Goal: Register for event/course

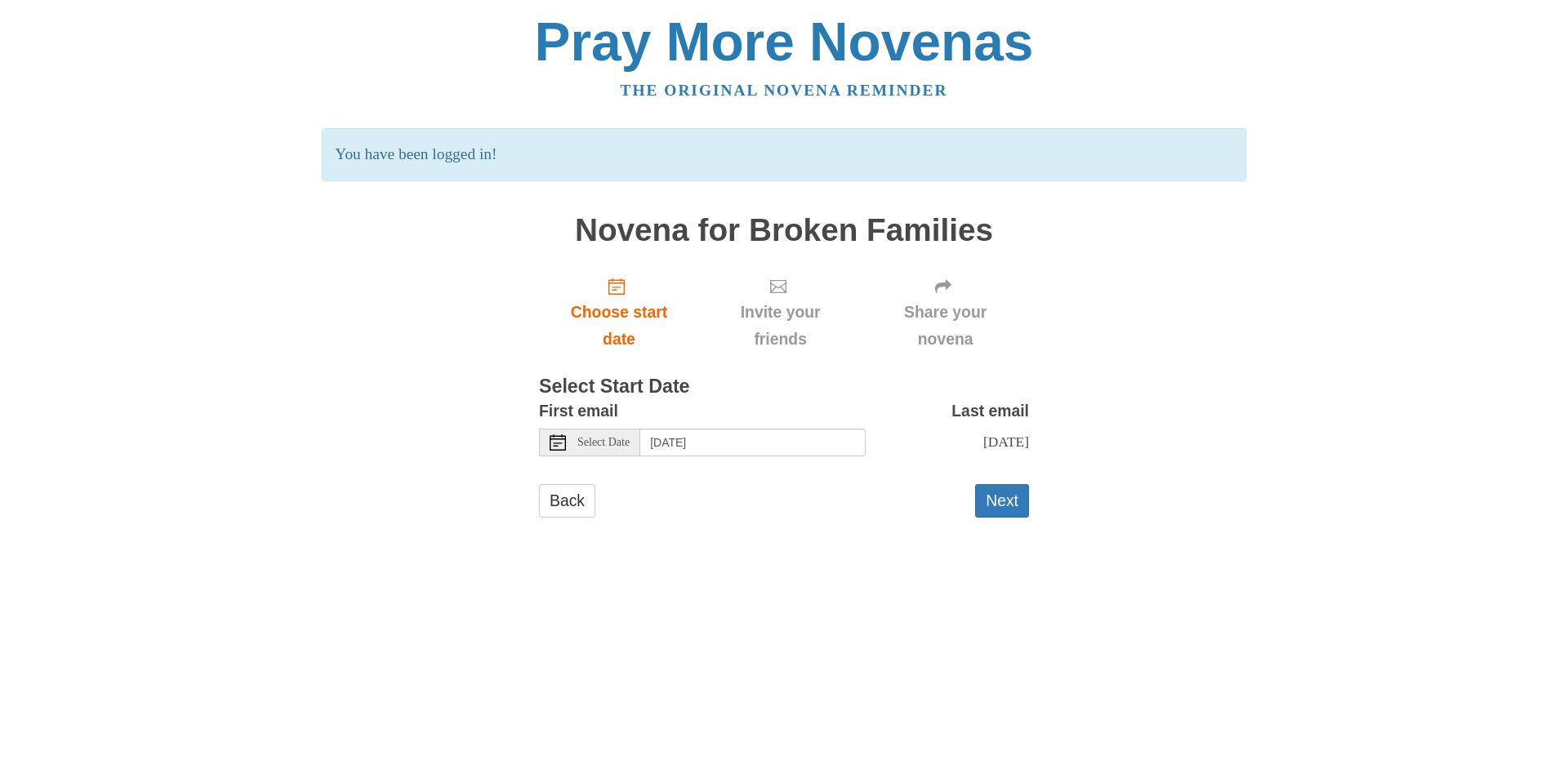
click at [623, 444] on span "Select Date" at bounding box center [604, 443] width 53 height 12
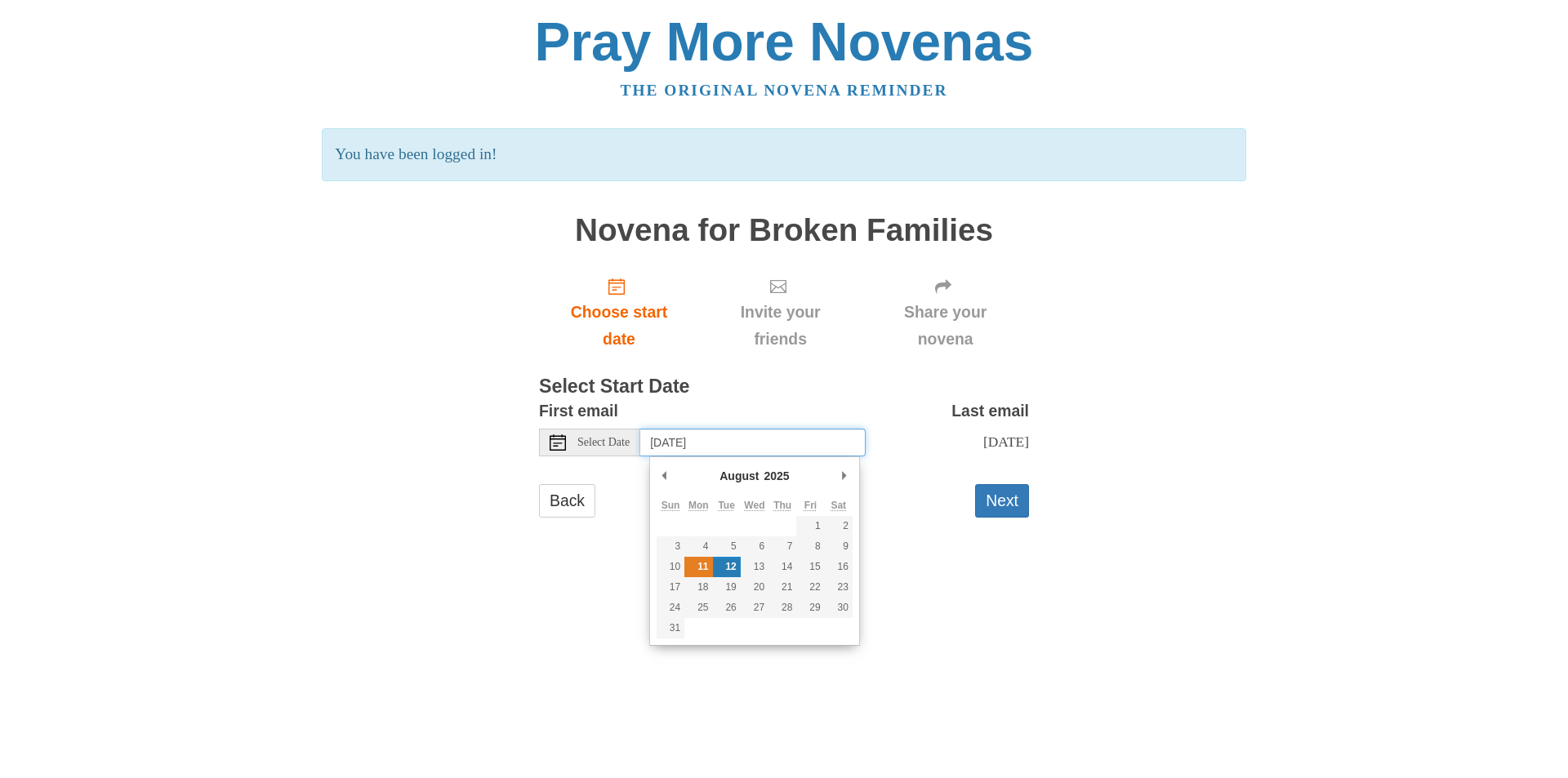
type input "[DATE]"
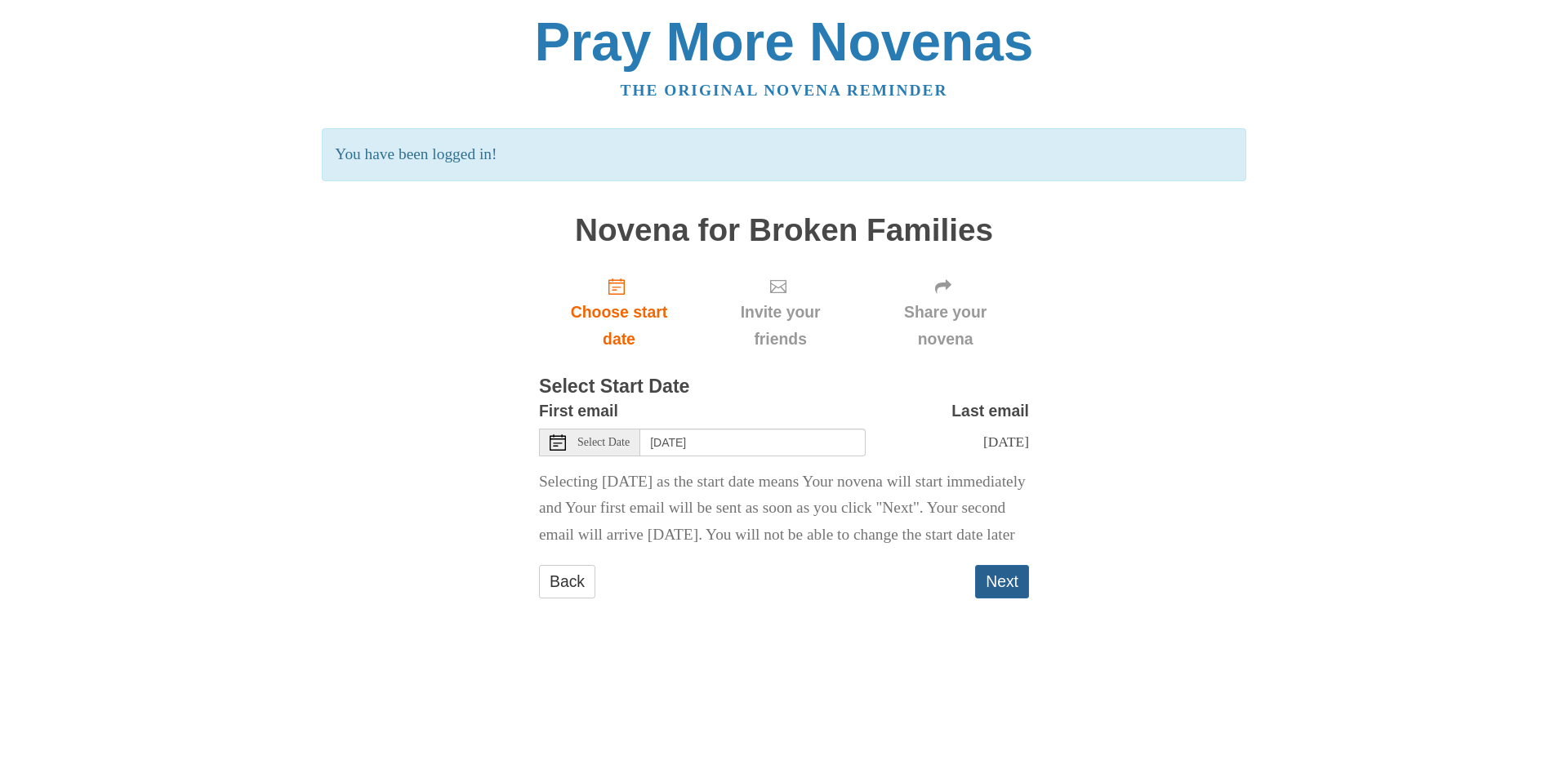
click at [1000, 598] on button "Next" at bounding box center [1003, 582] width 54 height 34
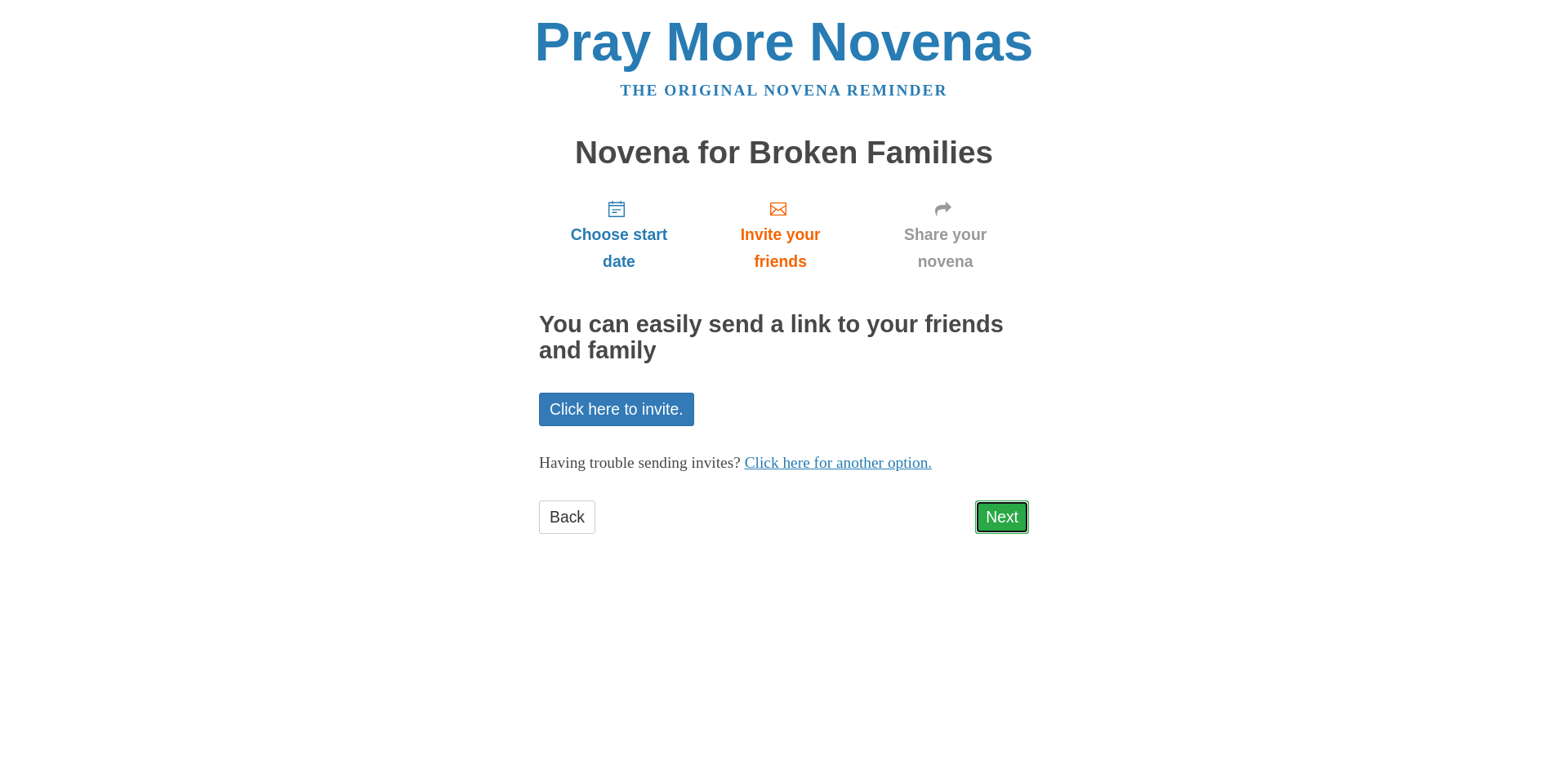
click at [1008, 518] on link "Next" at bounding box center [1003, 517] width 54 height 34
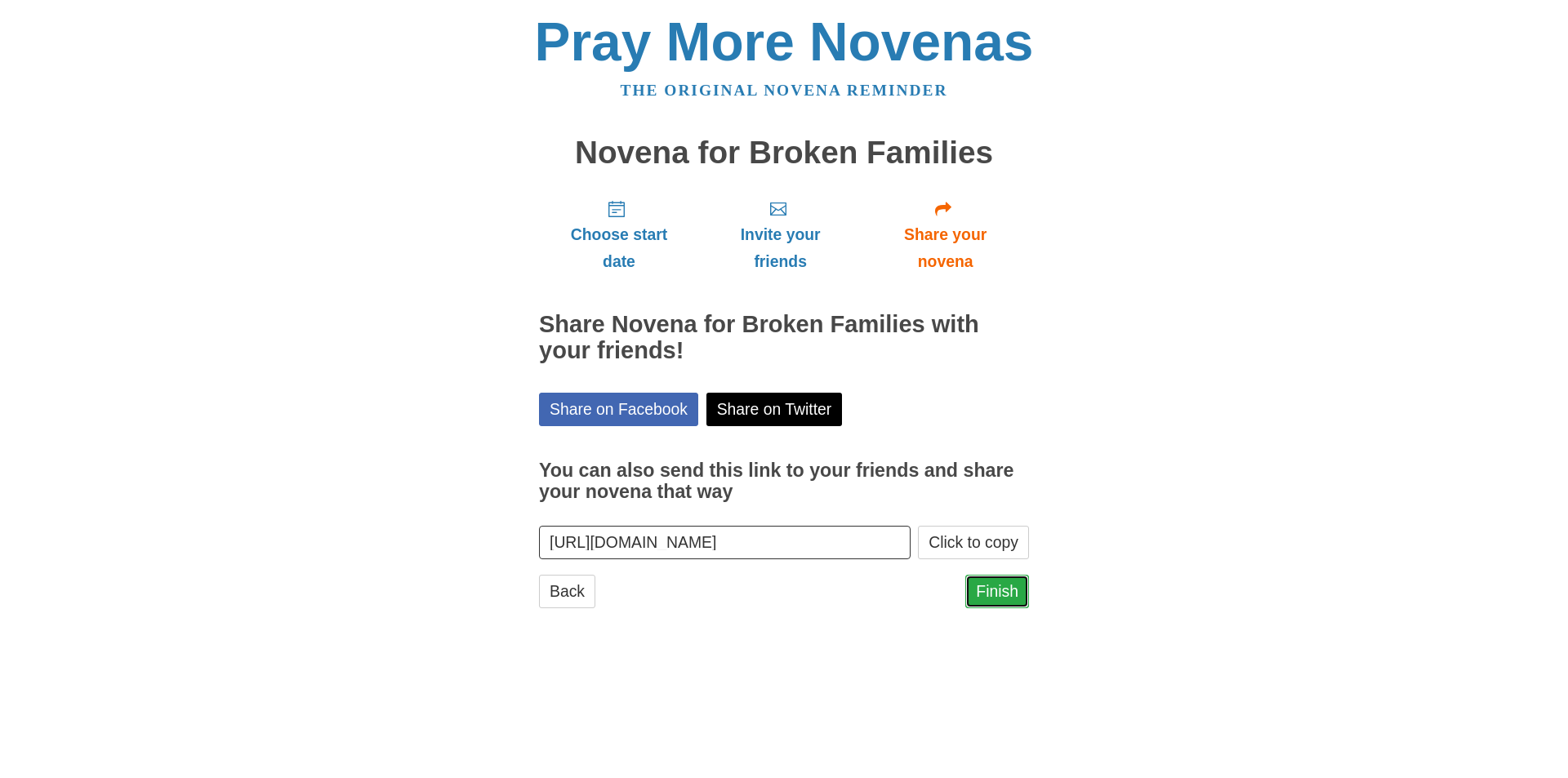
click at [994, 592] on link "Finish" at bounding box center [998, 592] width 64 height 34
